Goal: Consume media (video, audio)

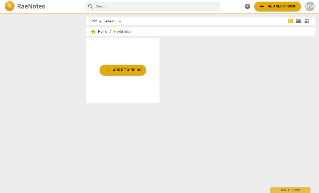
scroll to position [0, 0]
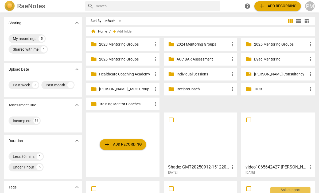
click at [289, 141] on div at bounding box center [277, 138] width 69 height 47
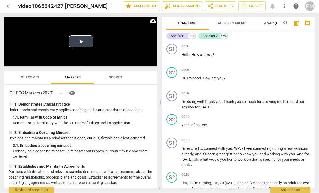
click at [90, 45] on button "Play Video" at bounding box center [81, 42] width 24 height 12
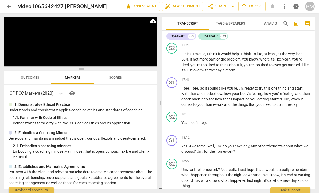
scroll to position [1834, 0]
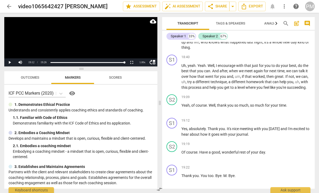
click at [7, 4] on span "arrow_back" at bounding box center [9, 6] width 6 height 6
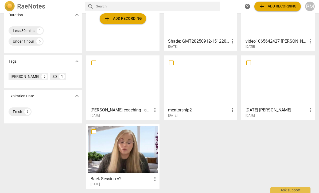
scroll to position [126, 0]
click at [128, 87] on div at bounding box center [122, 80] width 69 height 47
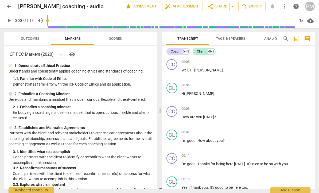
click at [10, 20] on span "play_arrow" at bounding box center [9, 20] width 6 height 6
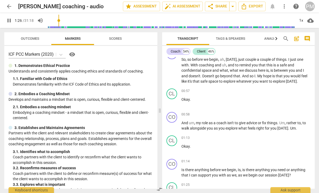
scroll to position [285, 0]
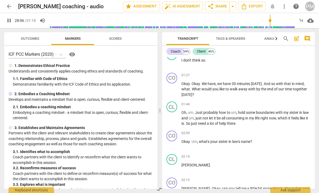
type input "1686"
